Goal: Transaction & Acquisition: Purchase product/service

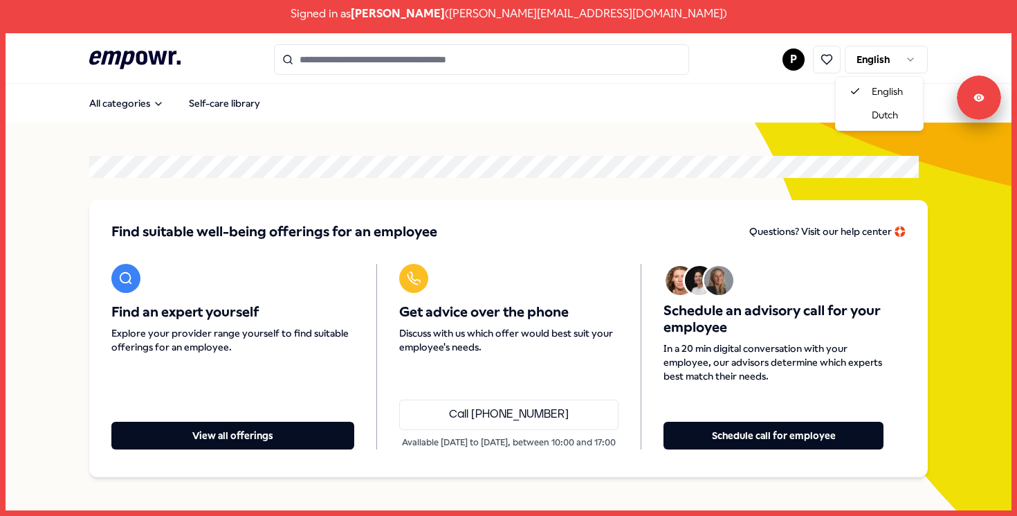
click at [891, 49] on html "Signed in as Patricia Chaigneau ( patricia.chaigneau@dichtbijkinderopvang.nl ) …" at bounding box center [508, 258] width 1017 height 516
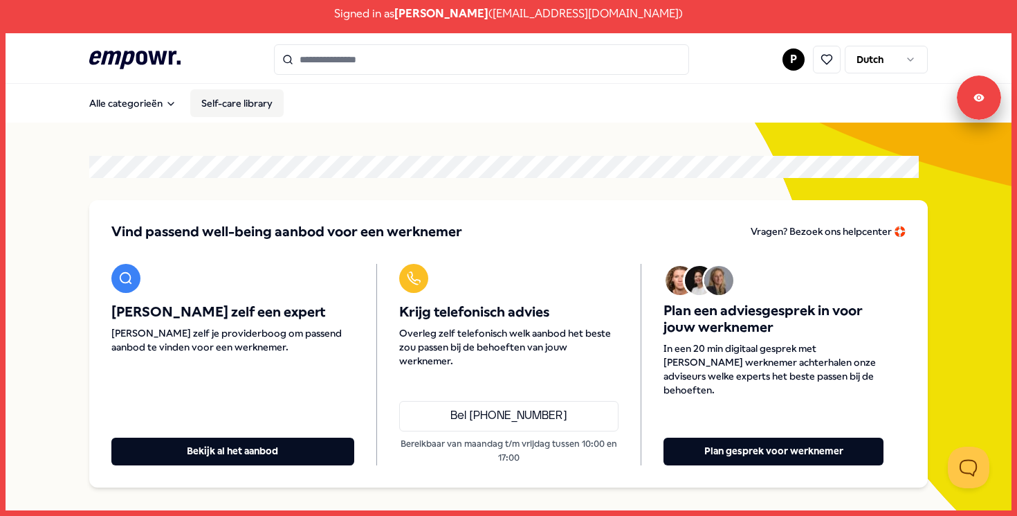
click at [253, 104] on link "Self-care library" at bounding box center [236, 103] width 93 height 28
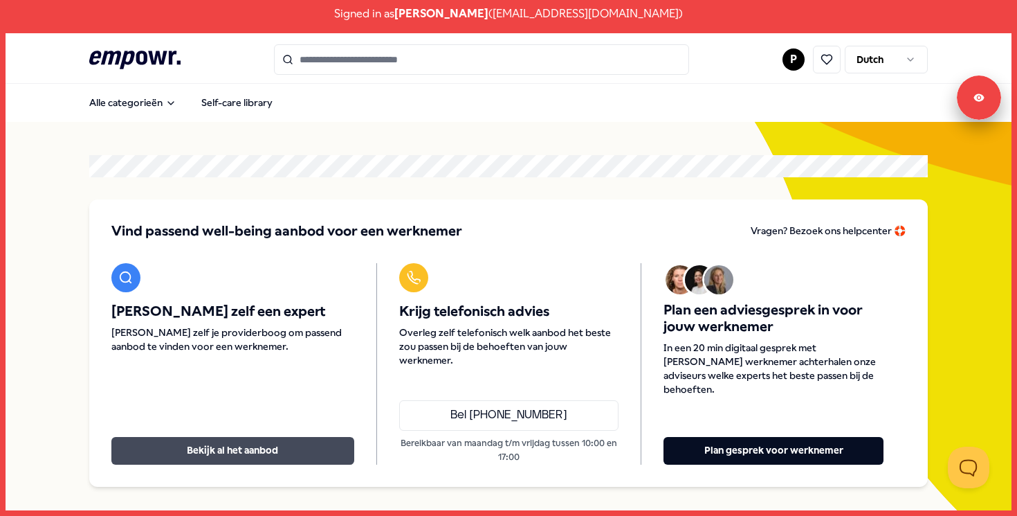
click at [247, 448] on button "Bekijk al het aanbod" at bounding box center [232, 451] width 243 height 28
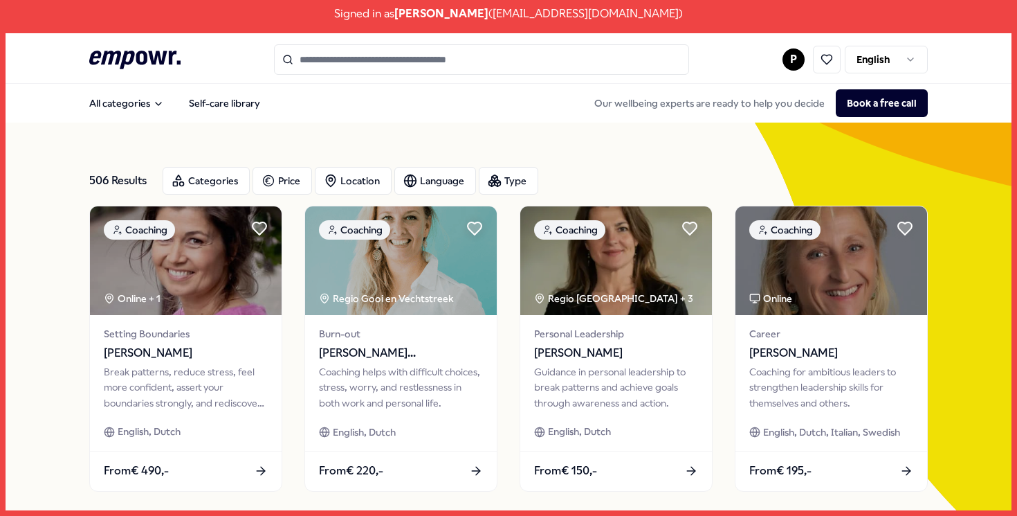
click at [381, 60] on input "Search for products, categories or subcategories" at bounding box center [481, 59] width 415 height 30
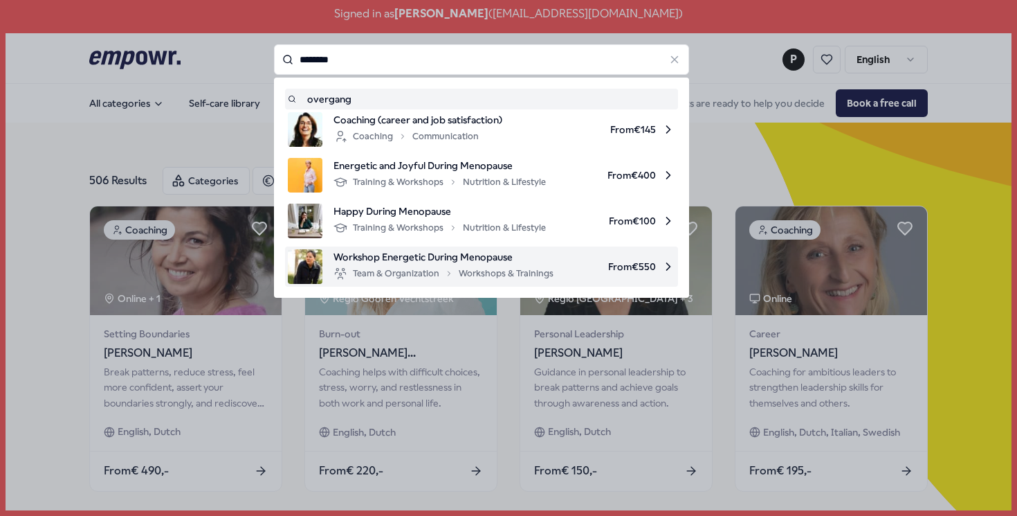
click at [443, 262] on span "Workshop Energetic During Menopause" at bounding box center [444, 256] width 220 height 15
type input "********"
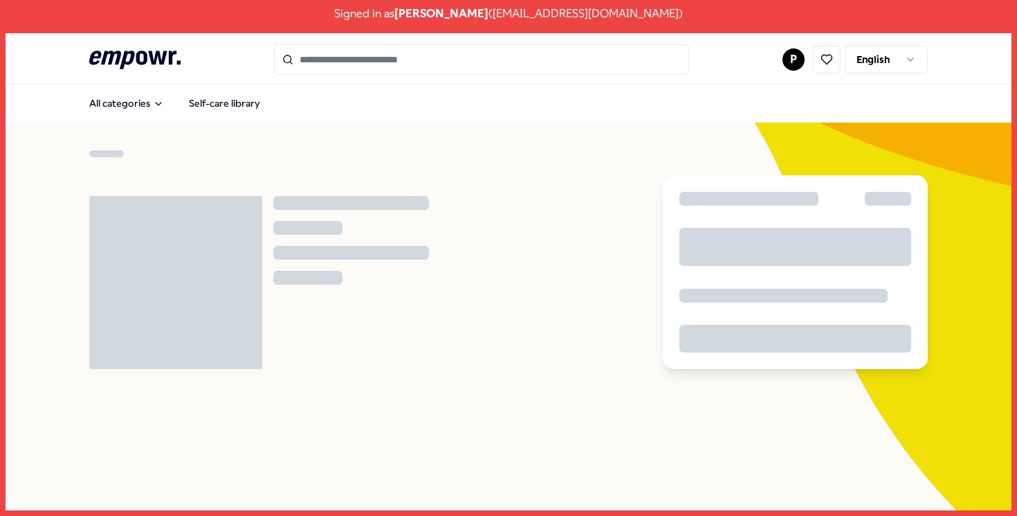
click at [883, 60] on html "Signed in as Patricia Chaigneau ( patricia.chaigneau@dichtbijkinderopvang.nl ) …" at bounding box center [508, 258] width 1017 height 516
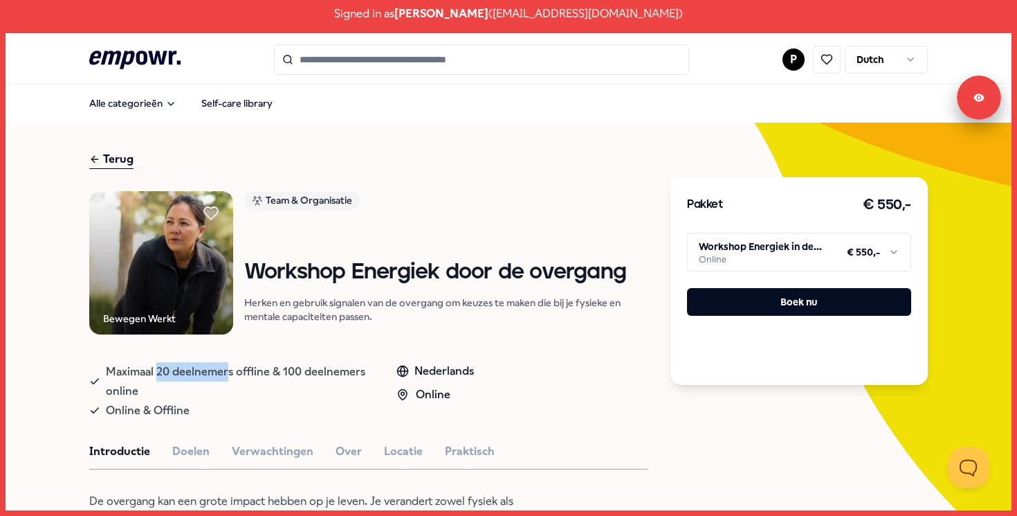
drag, startPoint x: 156, startPoint y: 370, endPoint x: 226, endPoint y: 371, distance: 69.9
click at [226, 371] on span "Maximaal 20 deelnemers offline & 100 deelnemers online" at bounding box center [237, 381] width 263 height 39
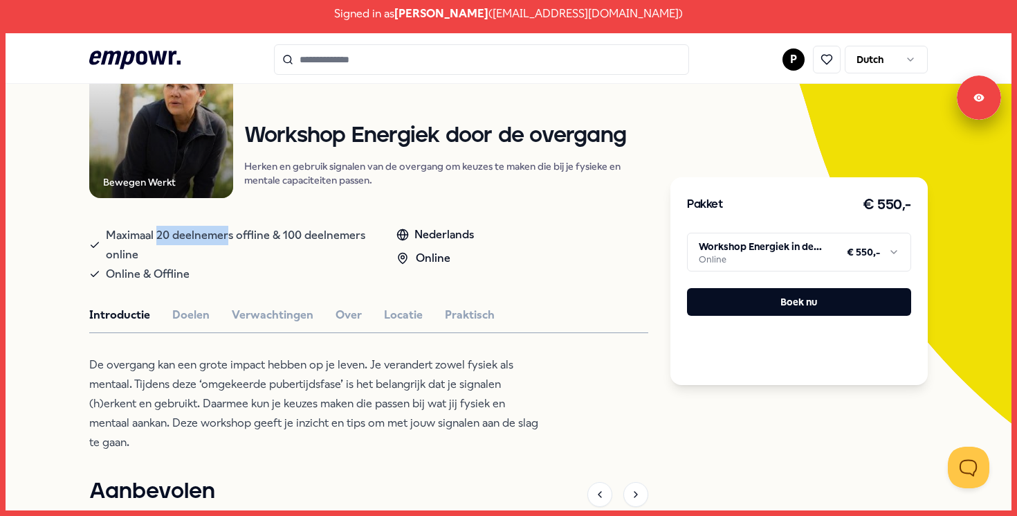
scroll to position [137, 0]
drag, startPoint x: 907, startPoint y: 206, endPoint x: 782, endPoint y: 206, distance: 125.2
click at [837, 206] on div "Pakket € 550,-" at bounding box center [799, 205] width 224 height 22
click at [782, 206] on div "Pakket € 550,-" at bounding box center [799, 205] width 224 height 22
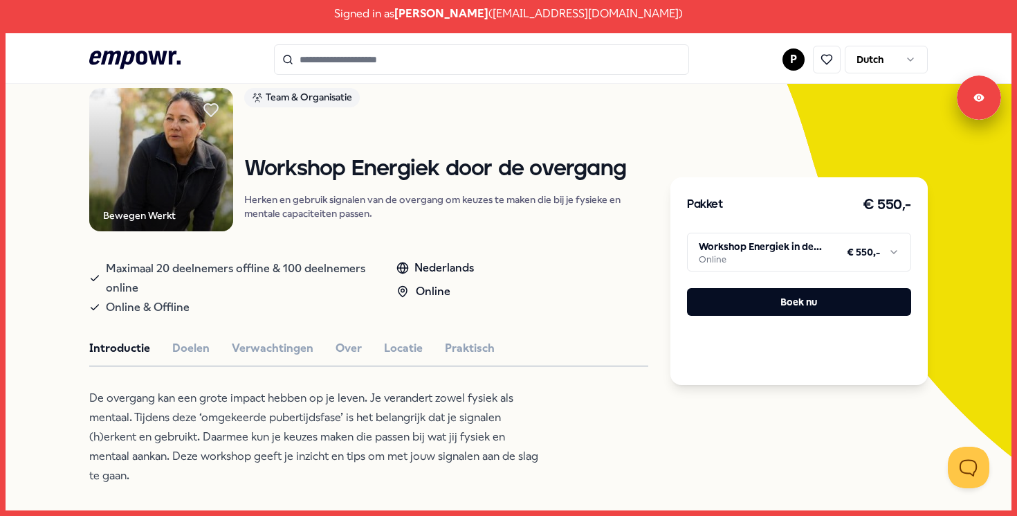
scroll to position [94, 0]
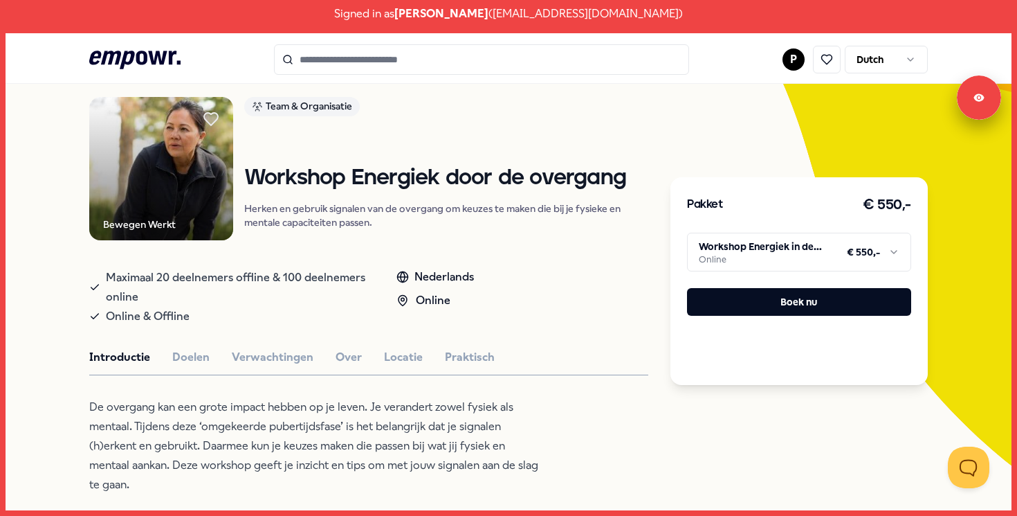
click at [441, 64] on input "Search for products, categories or subcategories" at bounding box center [481, 59] width 415 height 30
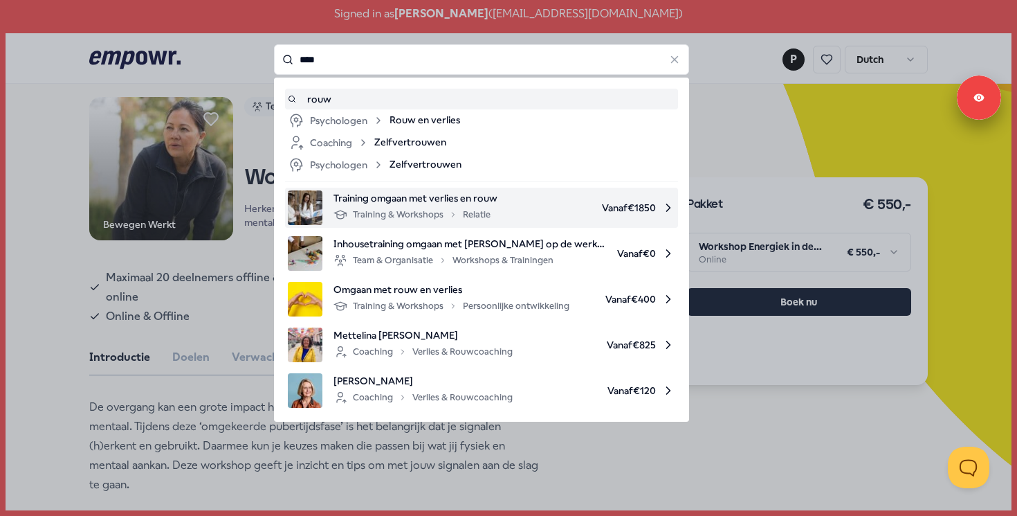
click at [513, 215] on span "Vanaf € 1850" at bounding box center [592, 207] width 167 height 35
type input "****"
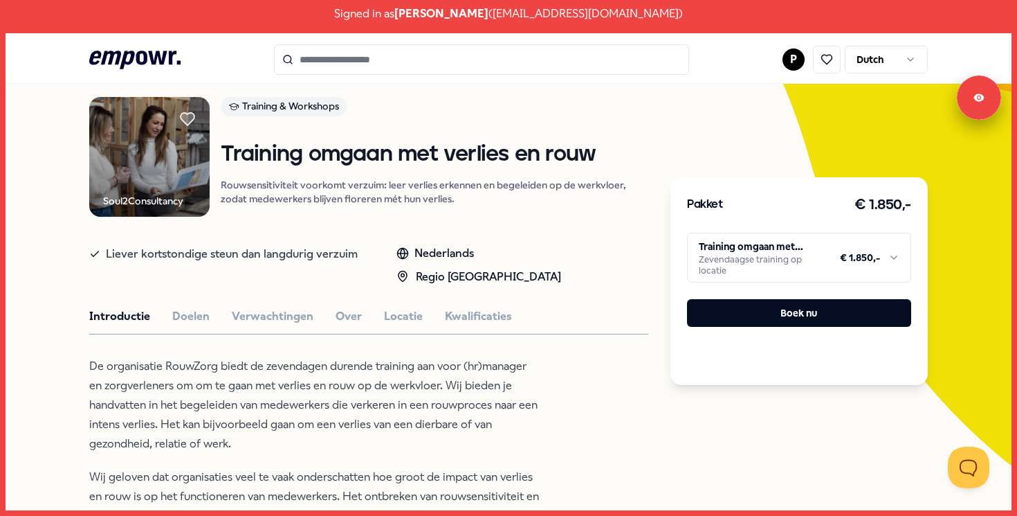
click at [375, 63] on input "Search for products, categories or subcategories" at bounding box center [481, 59] width 415 height 30
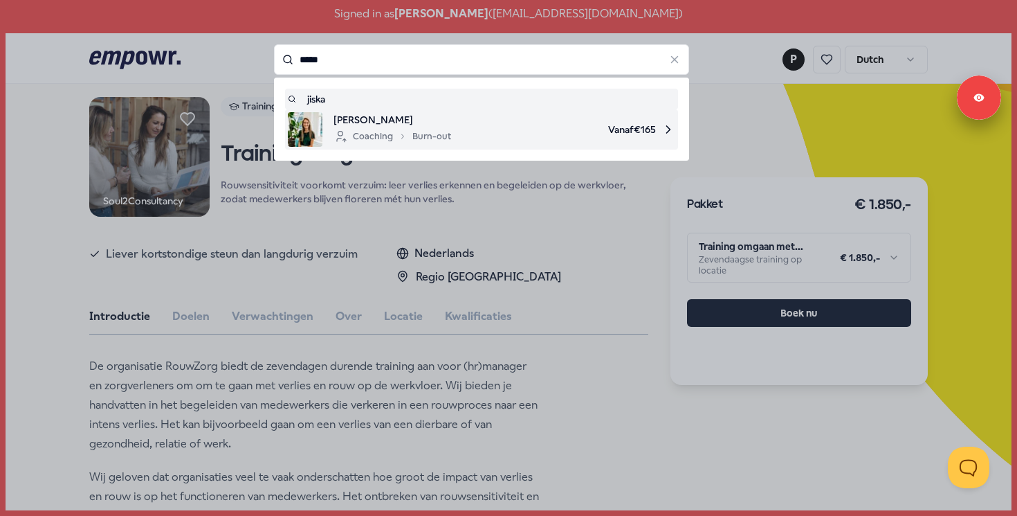
click at [381, 125] on span "Jiska Rodenburg" at bounding box center [393, 119] width 118 height 15
type input "*****"
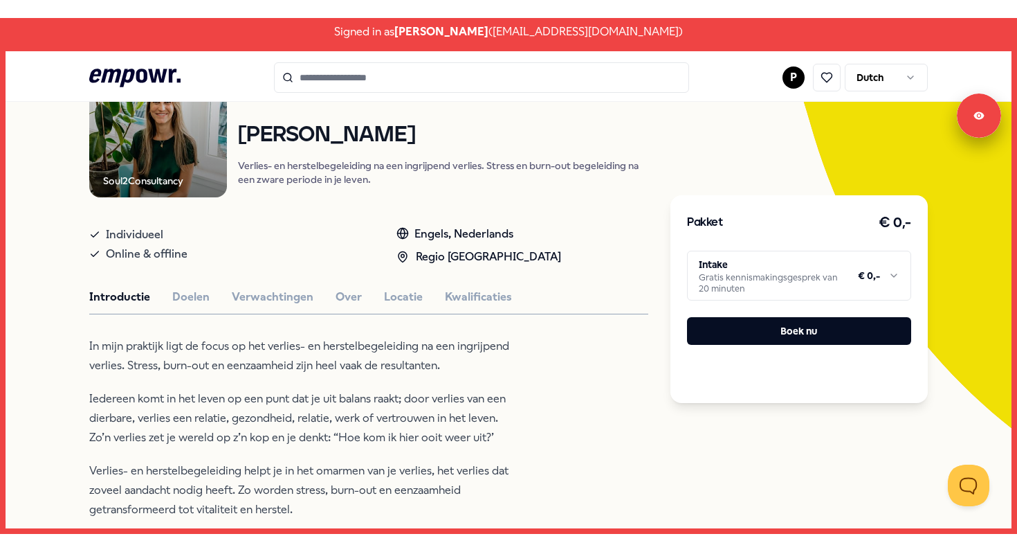
scroll to position [149, 0]
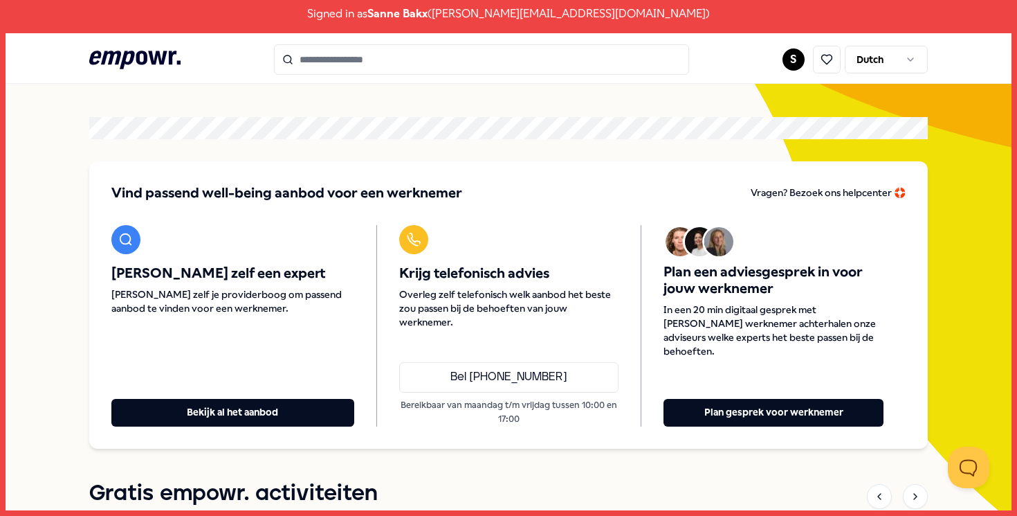
scroll to position [38, 0]
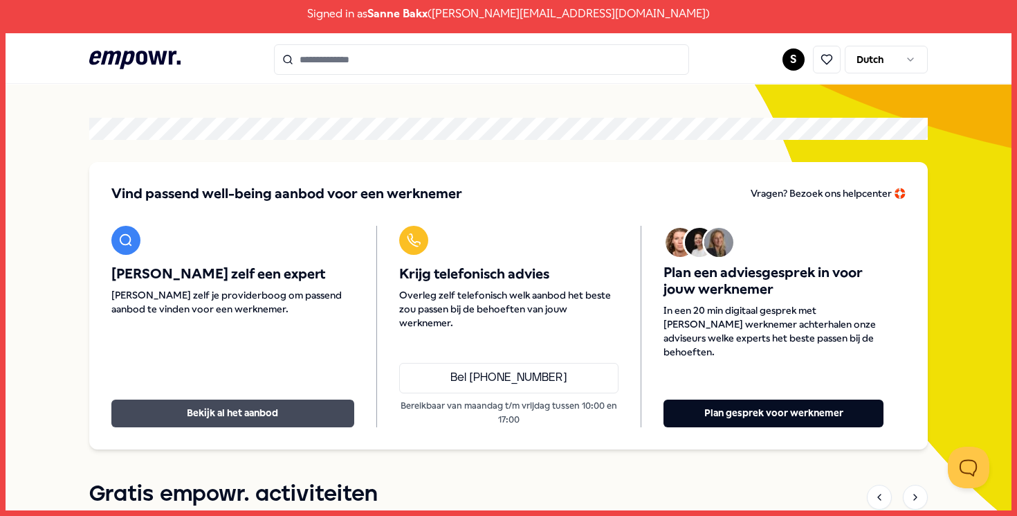
click at [234, 413] on button "Bekijk al het aanbod" at bounding box center [232, 413] width 243 height 28
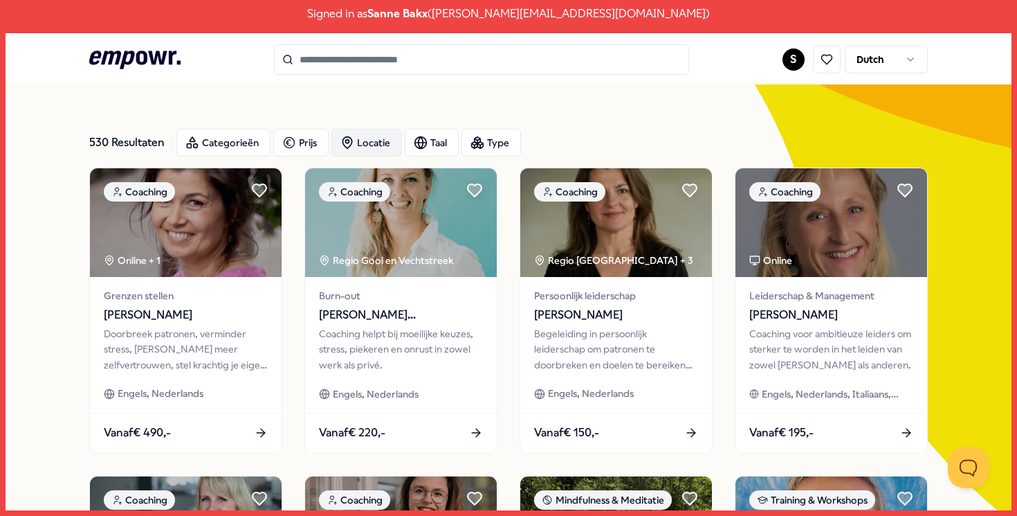
click at [369, 148] on div "Locatie" at bounding box center [366, 143] width 71 height 28
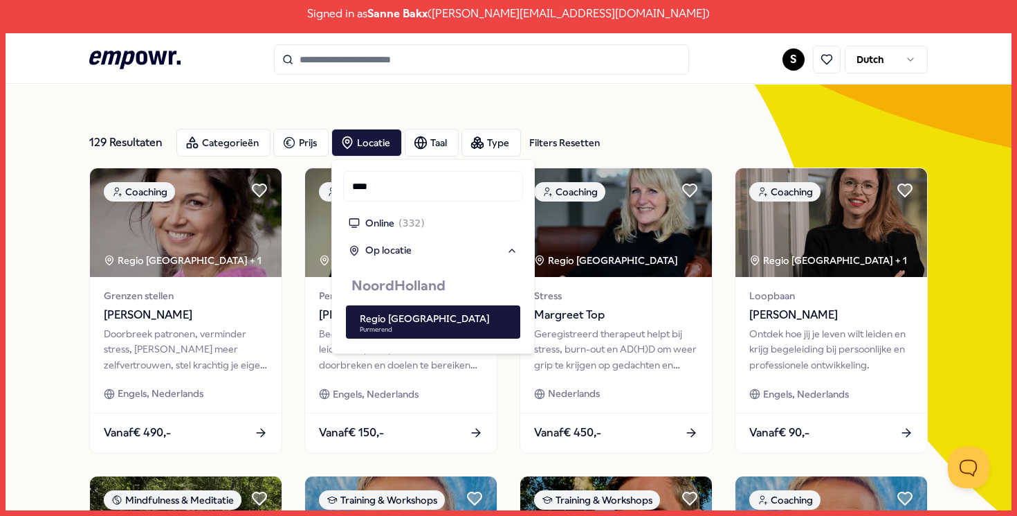
type input "****"
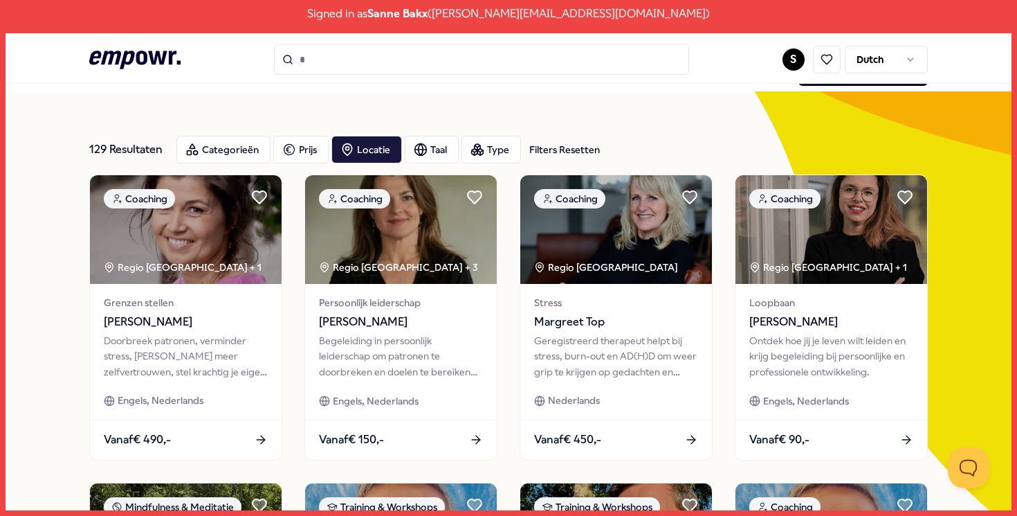
scroll to position [27, 0]
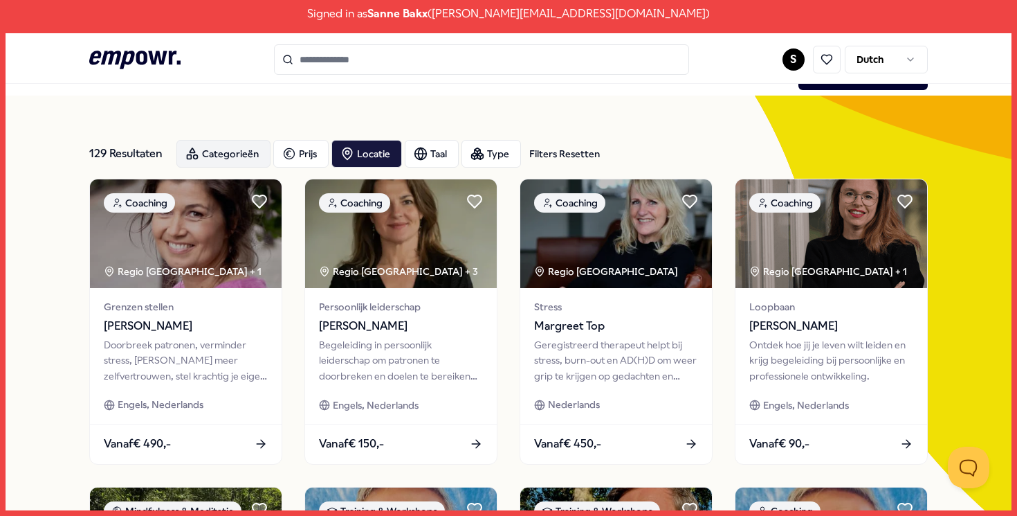
click at [228, 154] on div "Categorieën" at bounding box center [223, 154] width 94 height 28
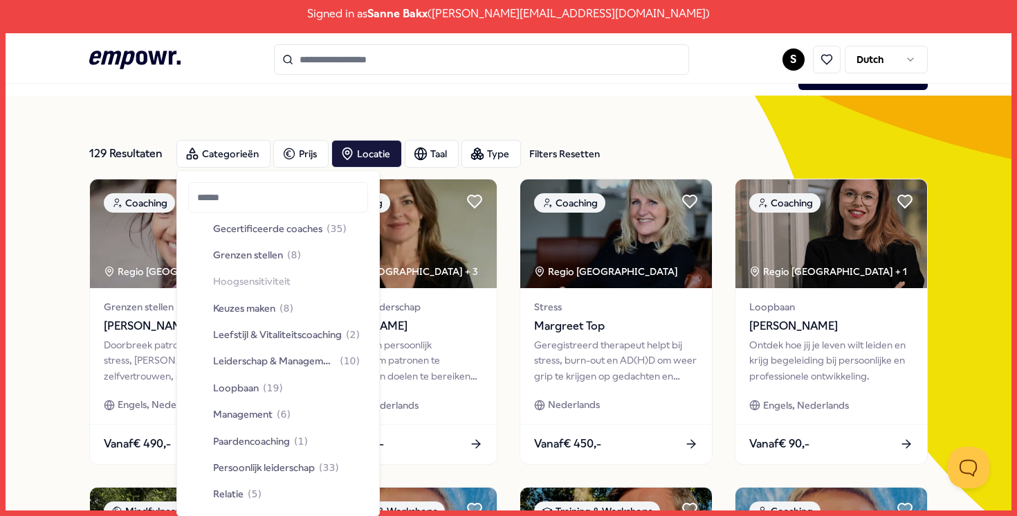
scroll to position [249, 0]
click at [263, 379] on span "( 19 )" at bounding box center [273, 386] width 20 height 15
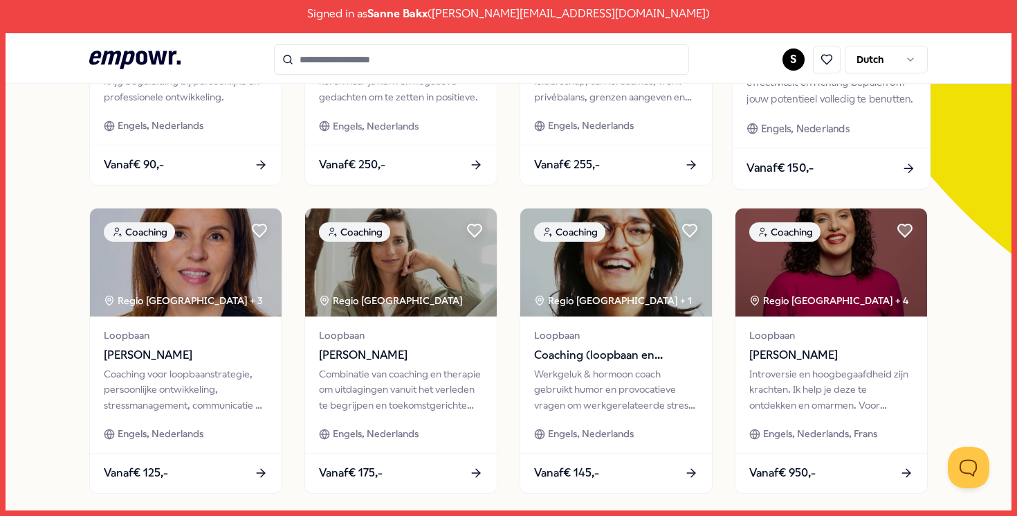
scroll to position [304, 0]
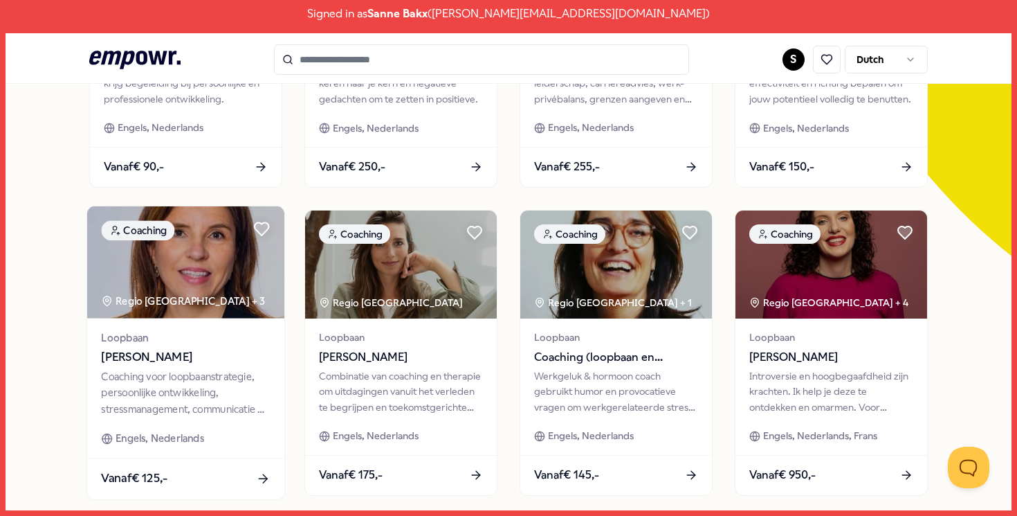
click at [194, 271] on img at bounding box center [185, 261] width 197 height 111
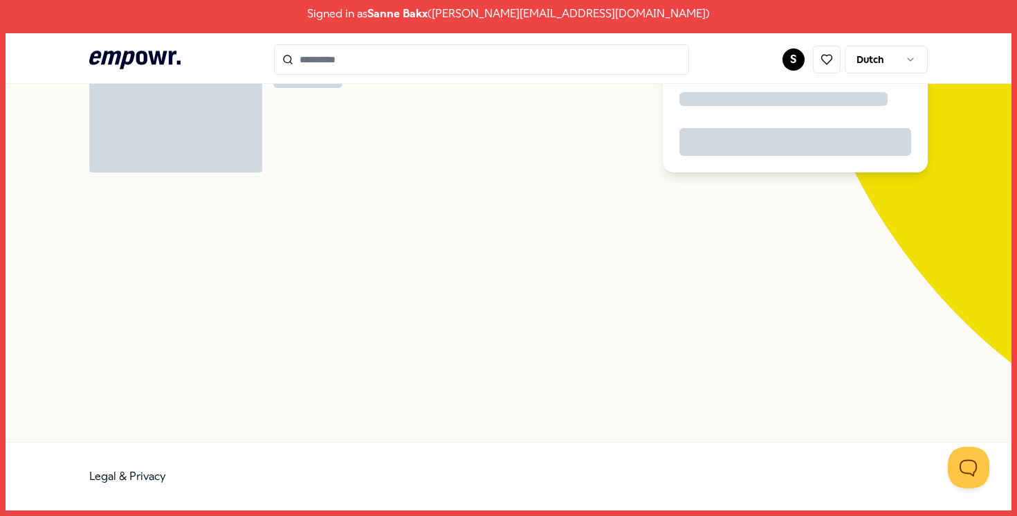
scroll to position [89, 0]
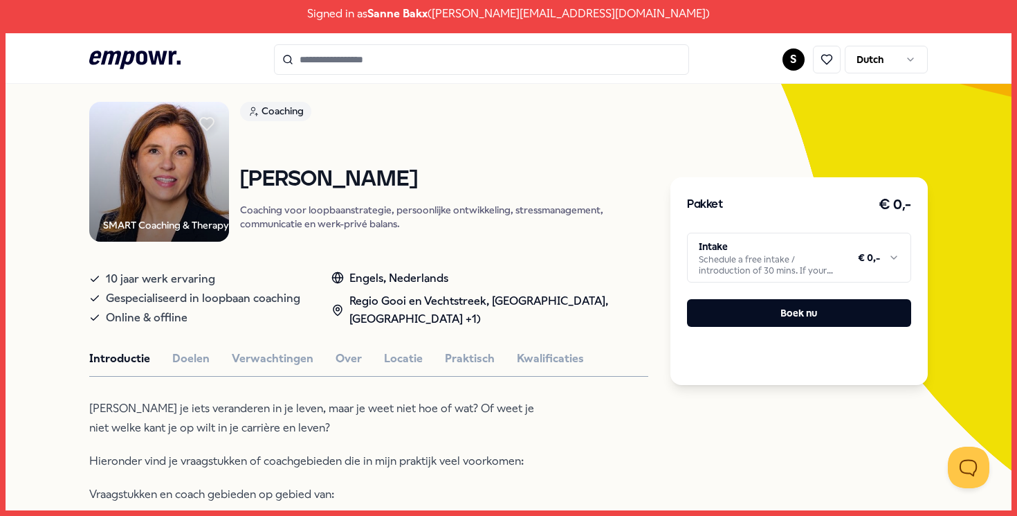
click at [823, 266] on html "Signed in as Sanne Bakx ( s.bakx@kinderopvangpurmerend.nl ) .empowr-logo_svg__c…" at bounding box center [508, 258] width 1017 height 516
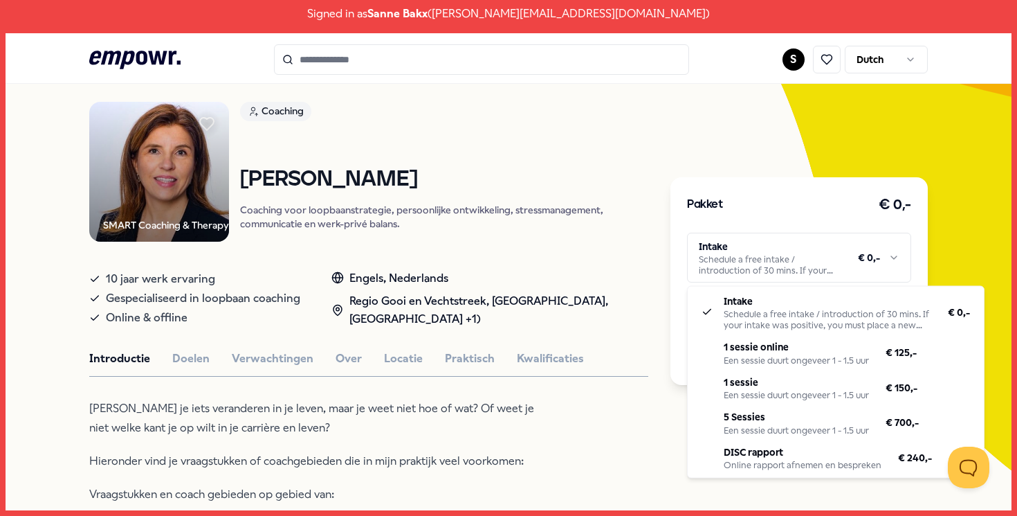
click at [653, 203] on html "Signed in as Sanne Bakx ( s.bakx@kinderopvangpurmerend.nl ) .empowr-logo_svg__c…" at bounding box center [508, 258] width 1017 height 516
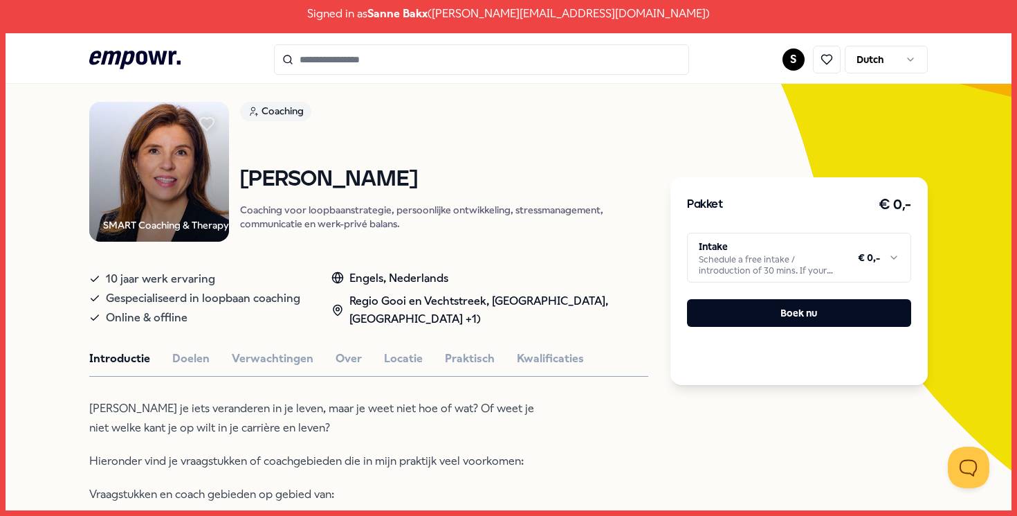
click at [719, 267] on html "Signed in as Sanne Bakx ( s.bakx@kinderopvangpurmerend.nl ) .empowr-logo_svg__c…" at bounding box center [508, 258] width 1017 height 516
click at [122, 57] on icon ".empowr-logo_svg__cls-1{fill:#03032f}" at bounding box center [134, 60] width 91 height 26
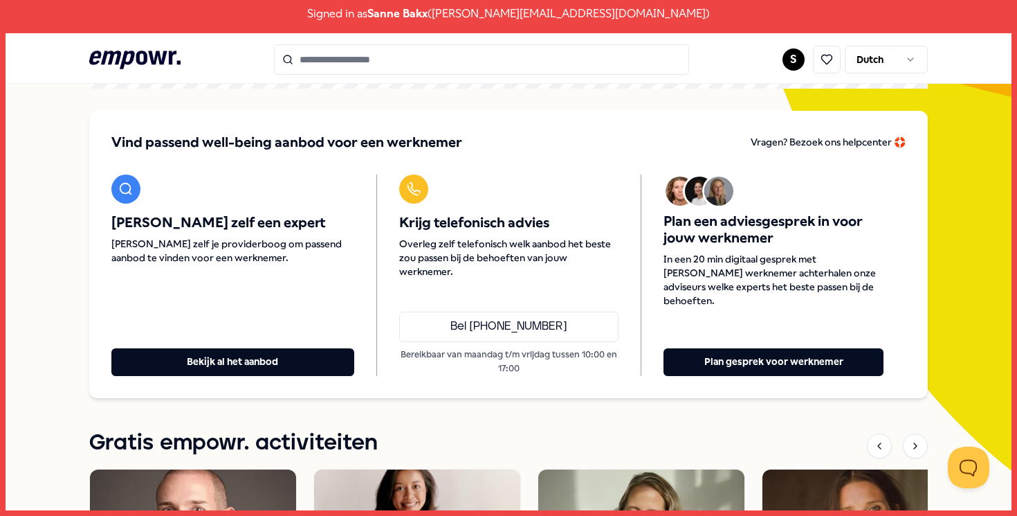
click at [729, 219] on span "Plan een adviesgesprek in voor jouw werknemer" at bounding box center [774, 229] width 220 height 33
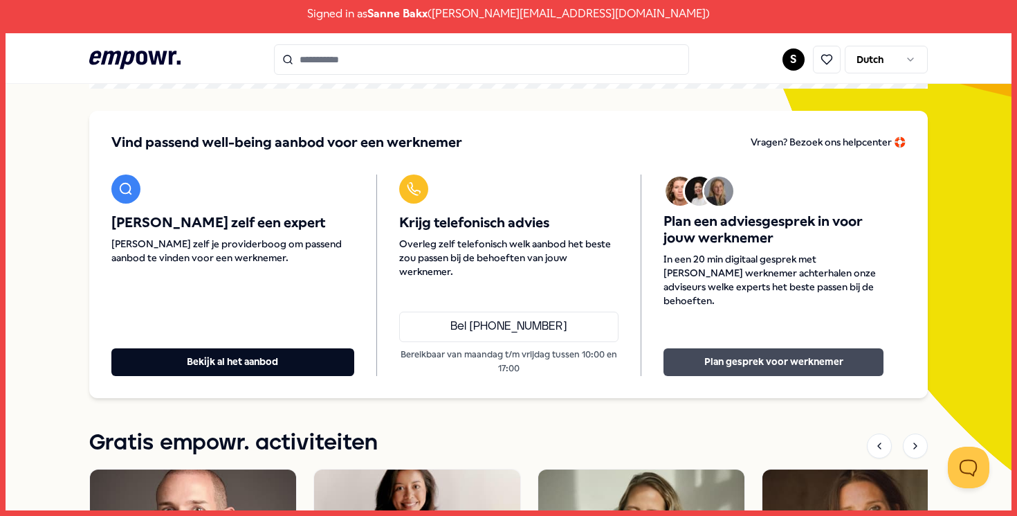
click at [741, 369] on button "Plan gesprek voor werknemer" at bounding box center [774, 362] width 220 height 28
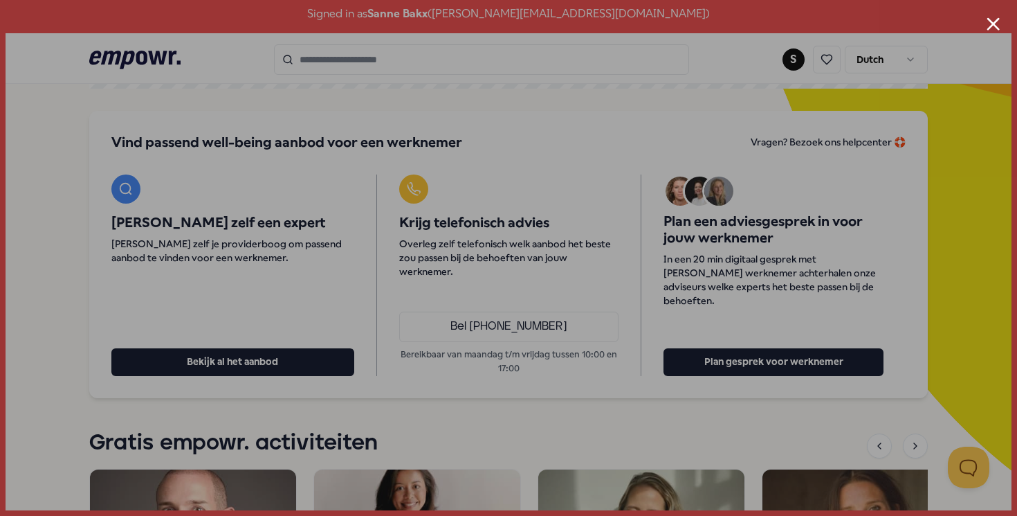
click at [1001, 29] on div at bounding box center [508, 258] width 1017 height 516
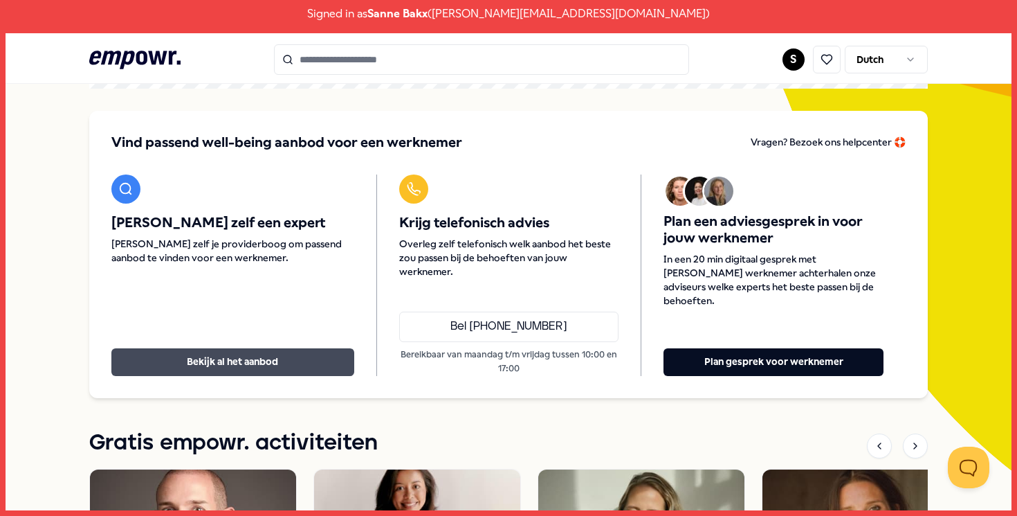
click at [292, 352] on button "Bekijk al het aanbod" at bounding box center [232, 362] width 243 height 28
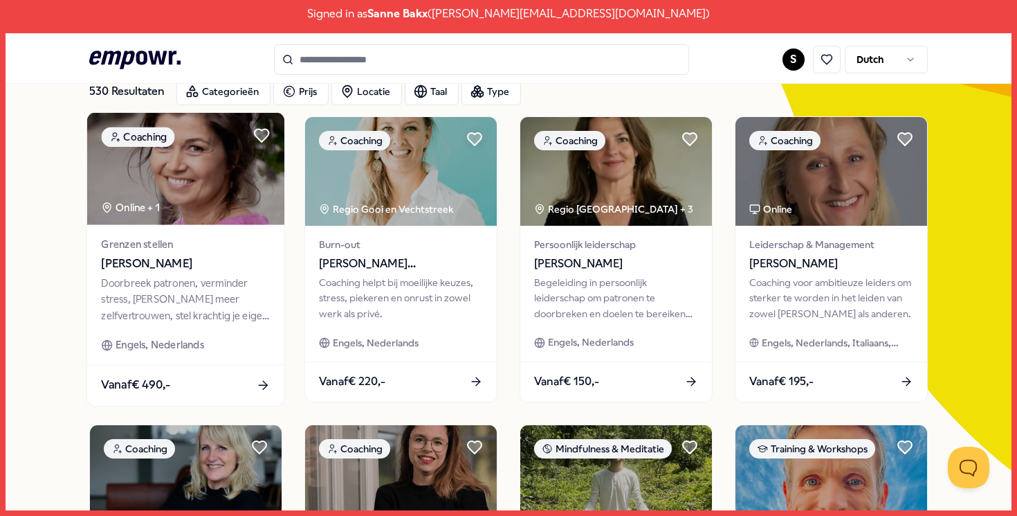
click at [202, 252] on span "Grenzen stellen" at bounding box center [186, 244] width 169 height 16
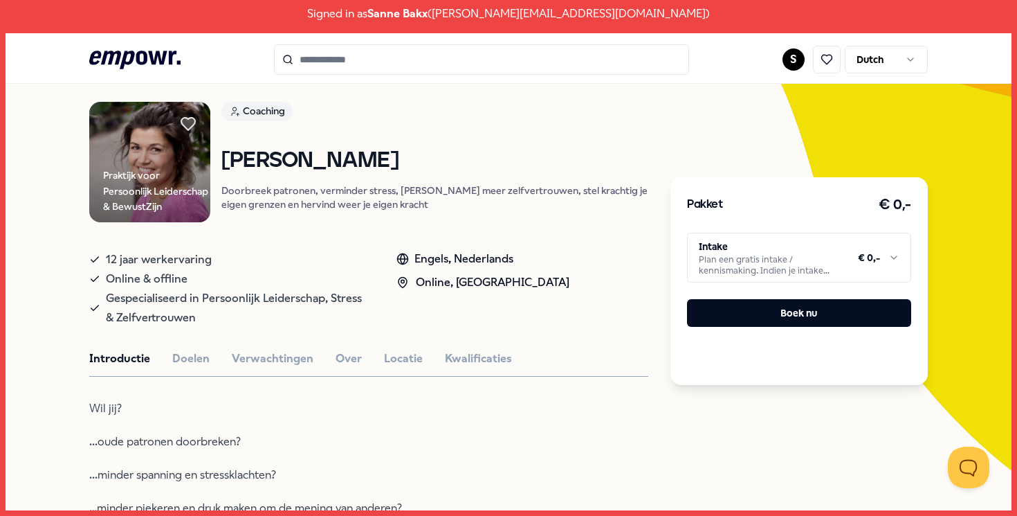
click at [731, 246] on html "Signed in as Sanne Bakx ( s.bakx@kinderopvangpurmerend.nl ) .empowr-logo_svg__c…" at bounding box center [508, 258] width 1017 height 516
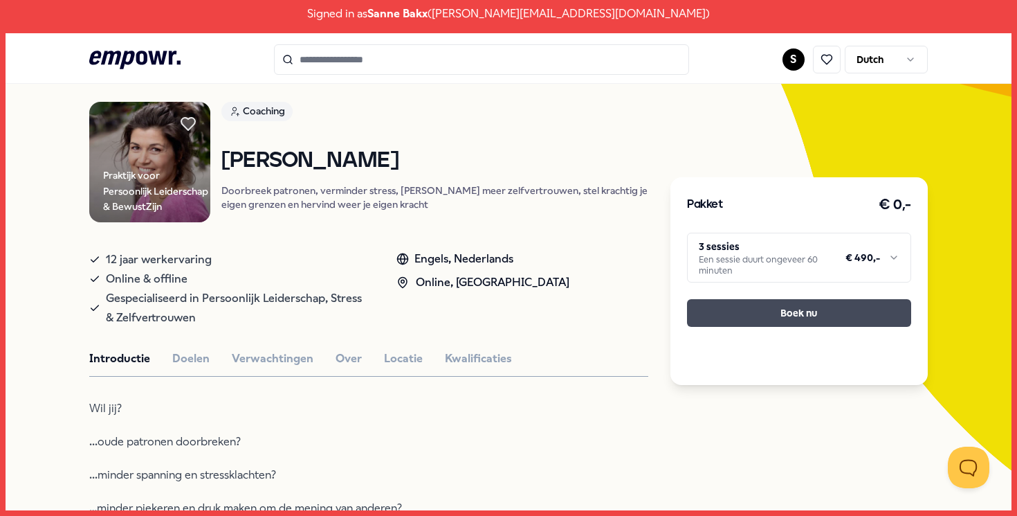
click at [751, 313] on button "Boek nu" at bounding box center [799, 313] width 224 height 28
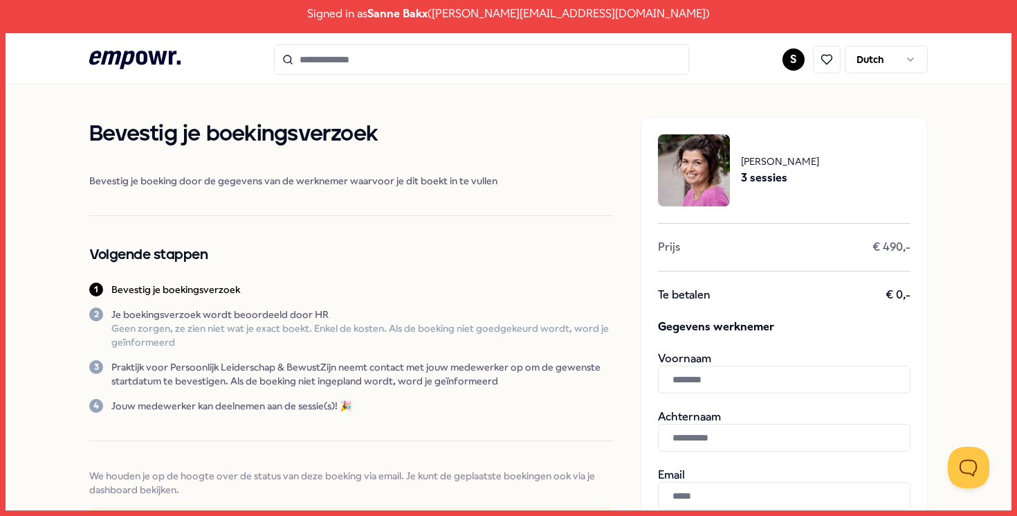
click at [145, 51] on icon ".empowr-logo_svg__cls-1{fill:#03032f}" at bounding box center [134, 60] width 91 height 26
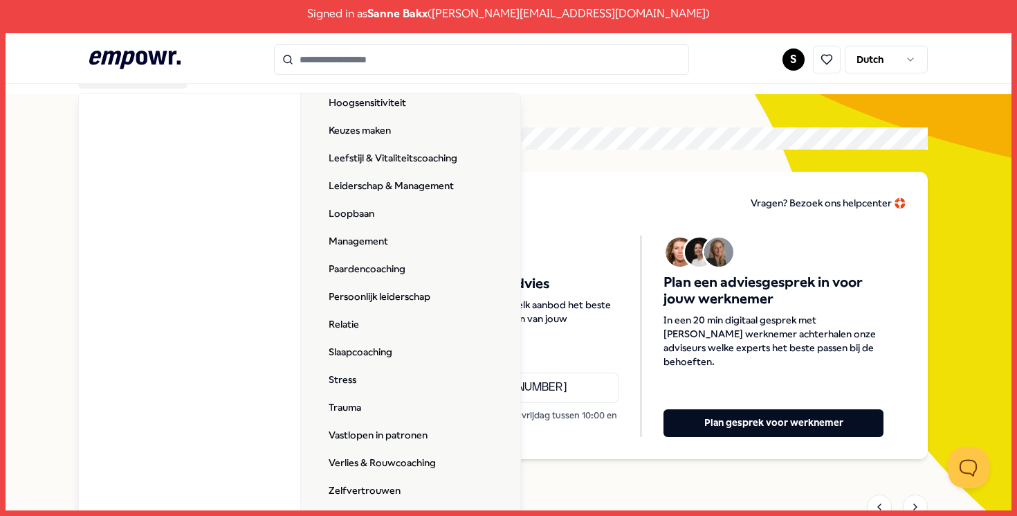
scroll to position [28, 0]
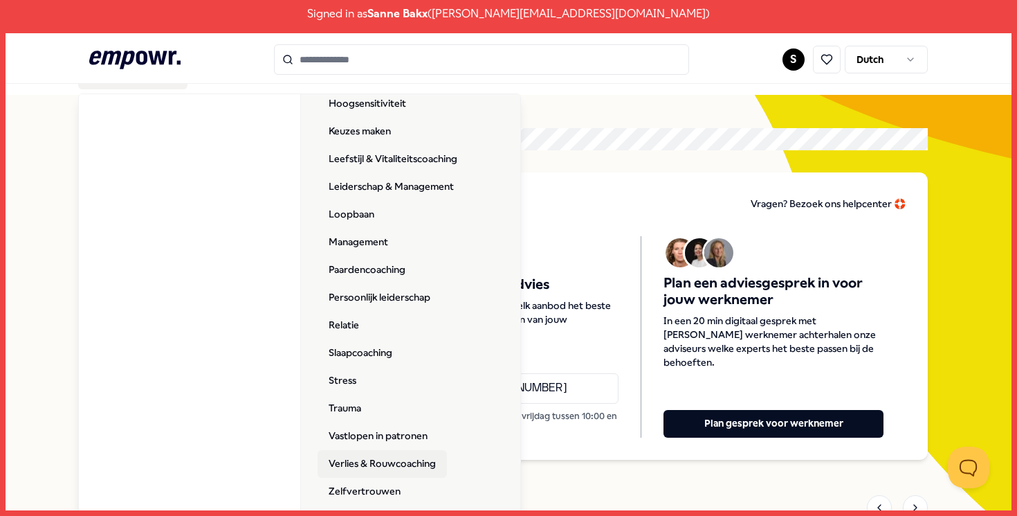
click at [389, 470] on link "Verlies & Rouwcoaching" at bounding box center [382, 464] width 129 height 28
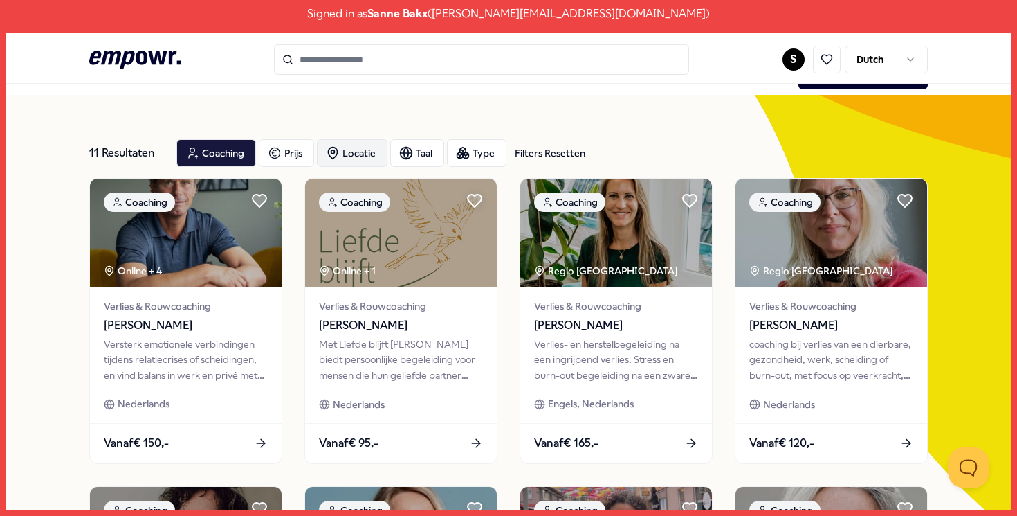
click at [368, 156] on div "Locatie" at bounding box center [352, 153] width 71 height 28
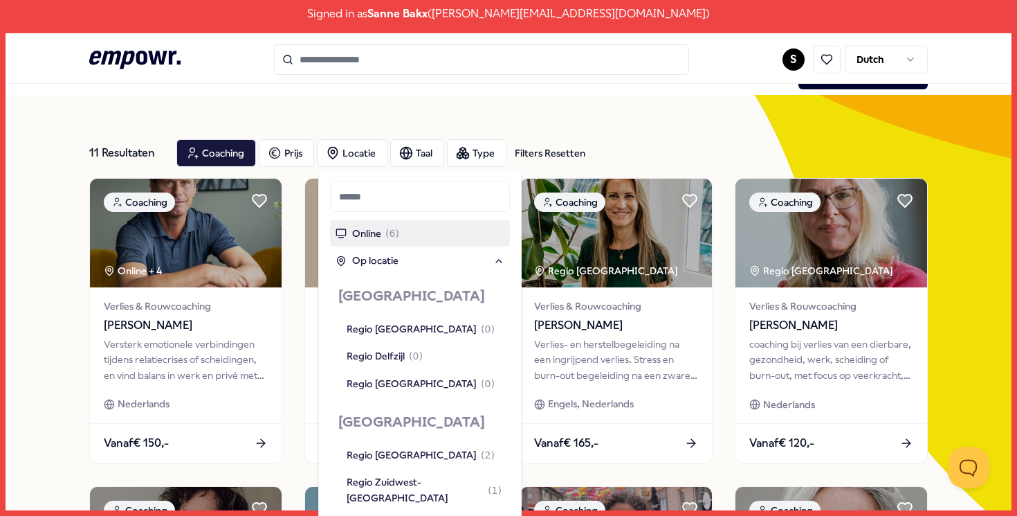
click at [396, 191] on input "text" at bounding box center [420, 196] width 180 height 30
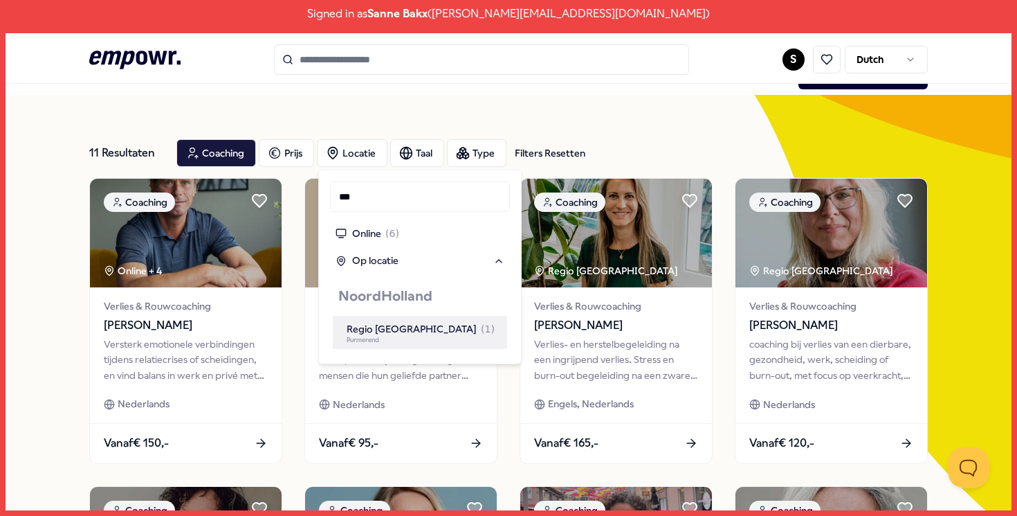
type input "***"
click at [417, 340] on span "Purmerend" at bounding box center [424, 339] width 155 height 7
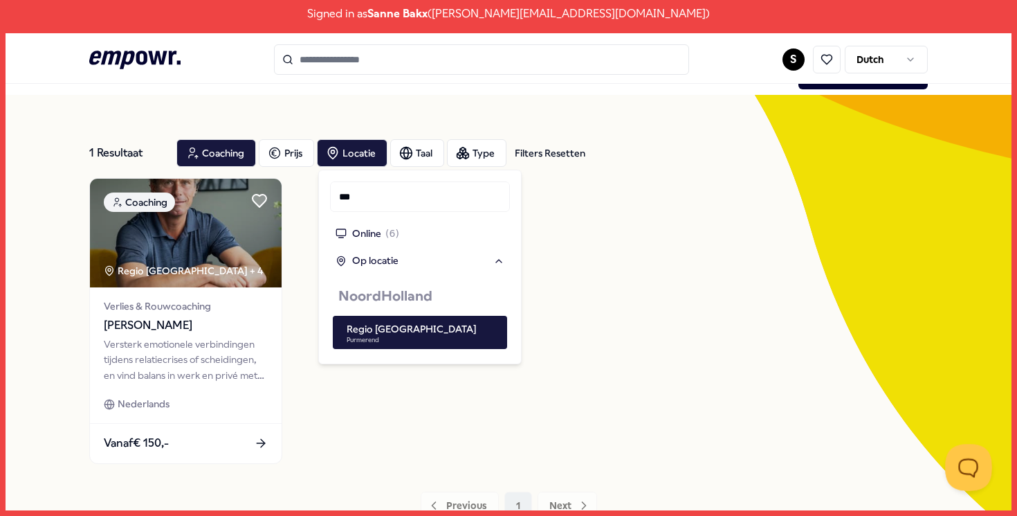
click at [964, 465] on button "Open Beacon popover" at bounding box center [966, 465] width 42 height 42
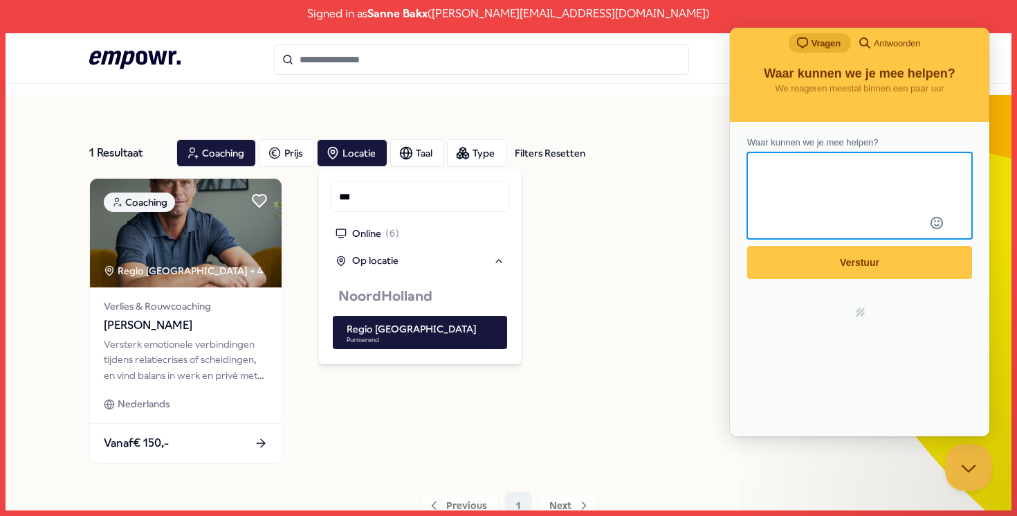
click at [963, 468] on button "Close Beacon popover" at bounding box center [966, 465] width 42 height 42
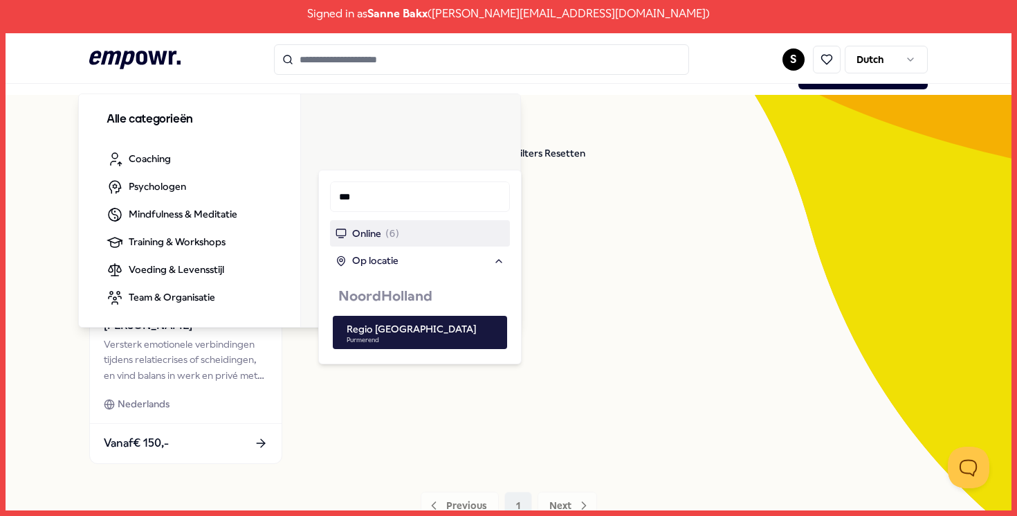
click at [138, 64] on icon ".empowr-logo_svg__cls-1{fill:#03032f}" at bounding box center [134, 60] width 91 height 26
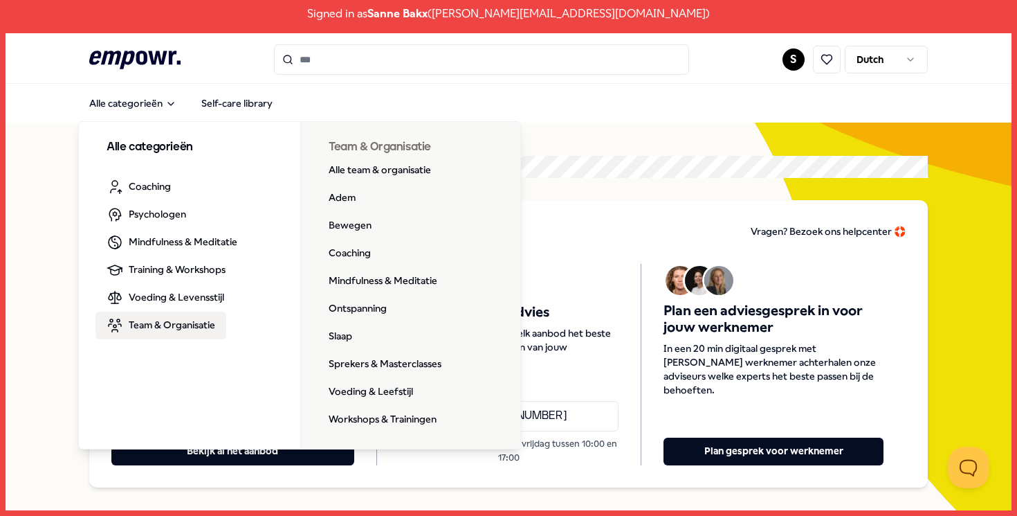
click at [427, 64] on input "Search for products, categories or subcategories" at bounding box center [481, 59] width 415 height 30
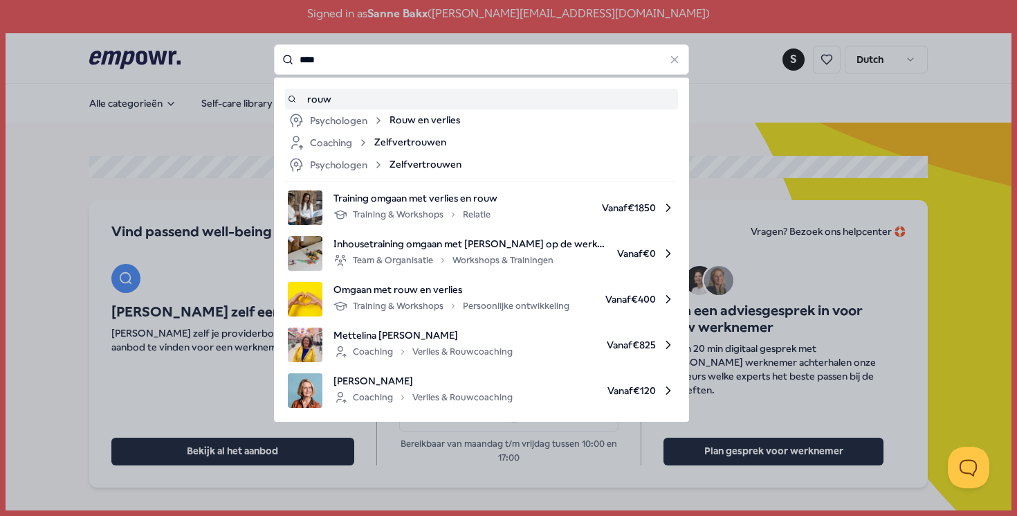
click at [463, 258] on div "Team & Organisatie Workshops & Trainingen" at bounding box center [444, 260] width 220 height 17
type input "****"
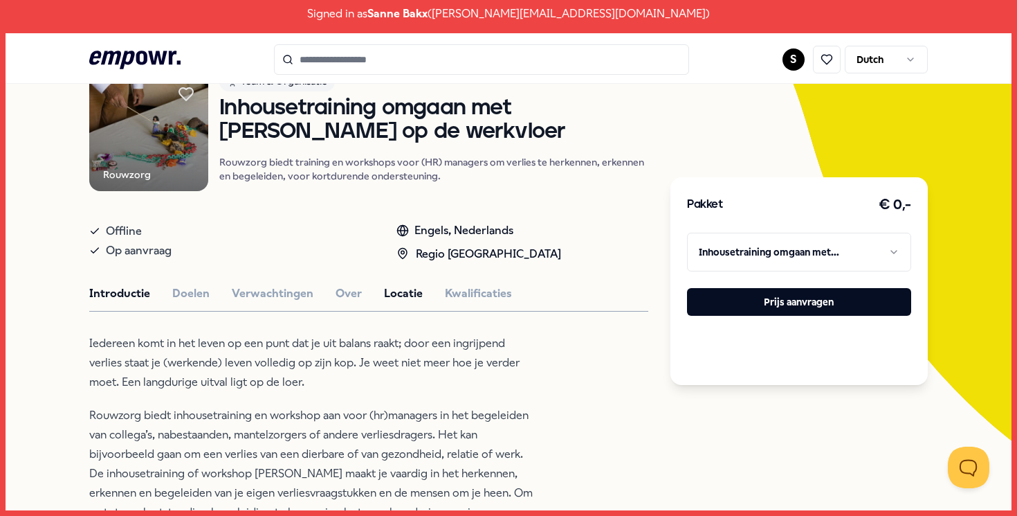
scroll to position [125, 0]
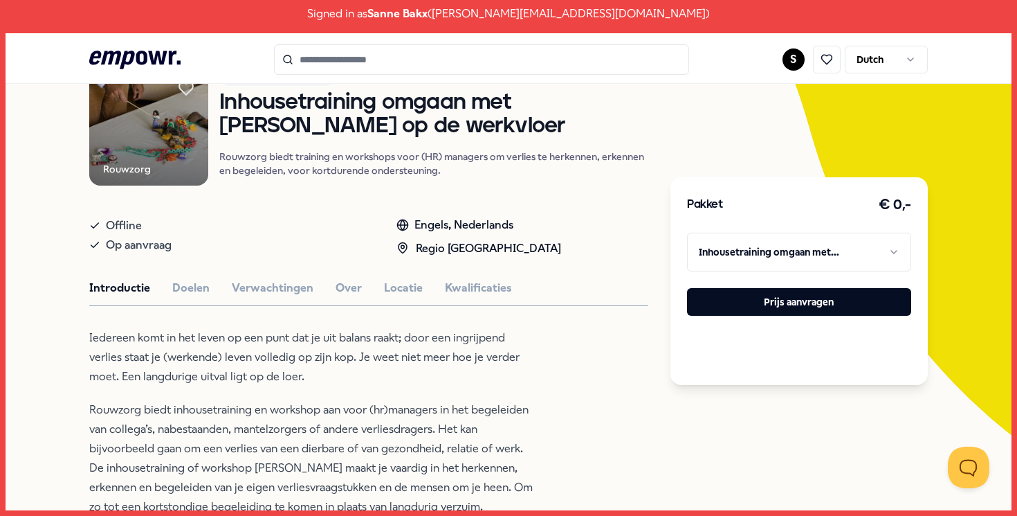
click at [417, 54] on input "Search for products, categories or subcategories" at bounding box center [481, 59] width 415 height 30
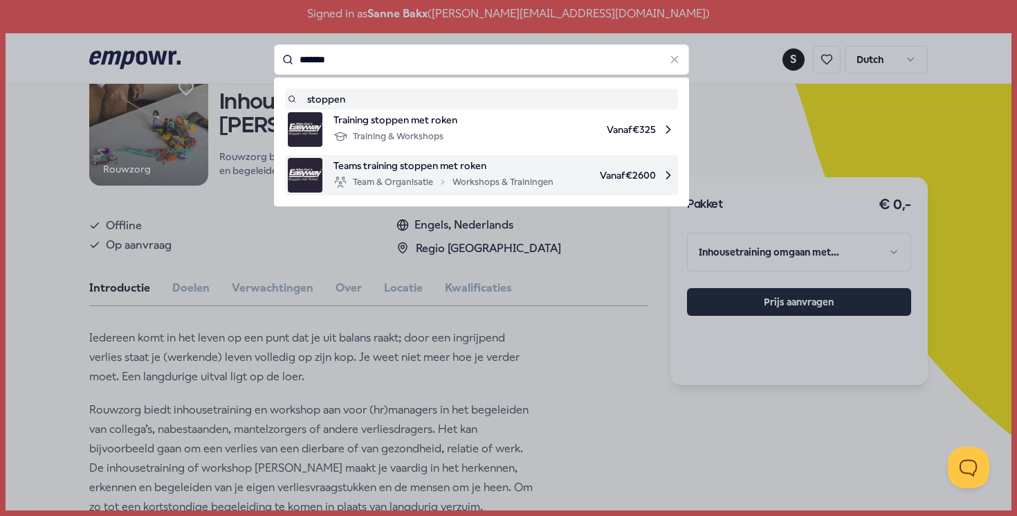
click at [426, 170] on span "Teams training stoppen met roken" at bounding box center [444, 165] width 220 height 15
type input "*******"
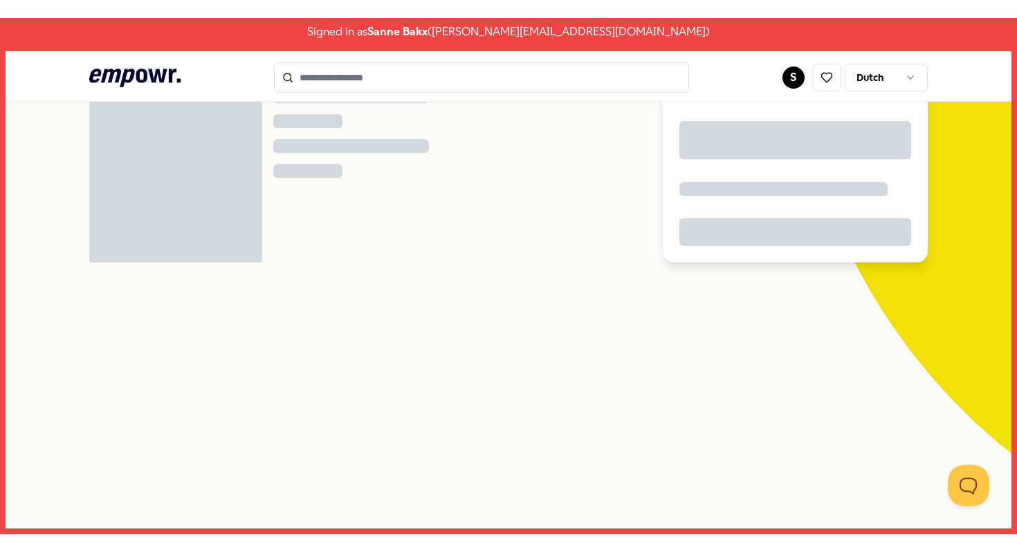
scroll to position [89, 0]
